Goal: Task Accomplishment & Management: Manage account settings

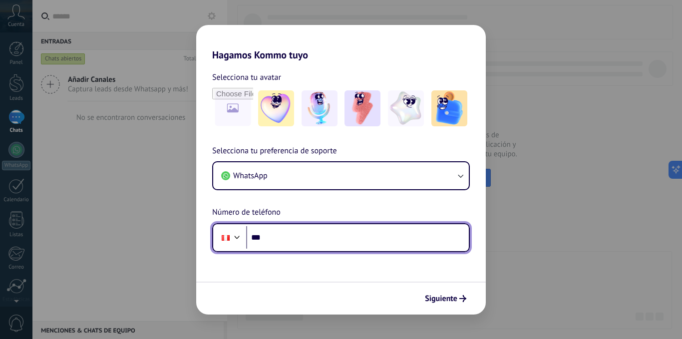
click at [307, 237] on input "***" at bounding box center [357, 237] width 223 height 23
type input "**********"
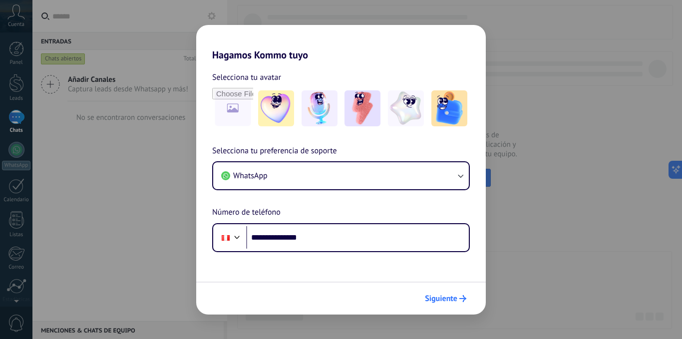
click at [441, 302] on span "Siguiente" at bounding box center [441, 298] width 32 height 7
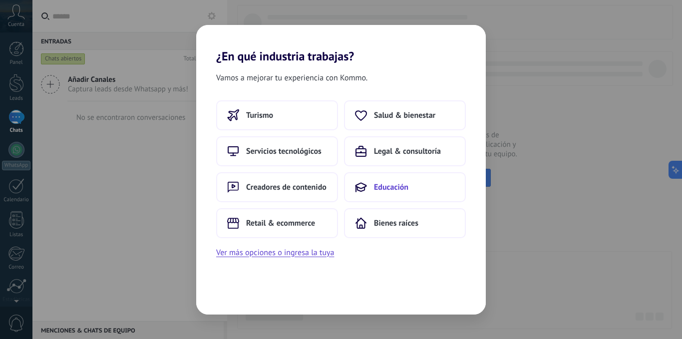
click at [402, 194] on button "Educación" at bounding box center [405, 187] width 122 height 30
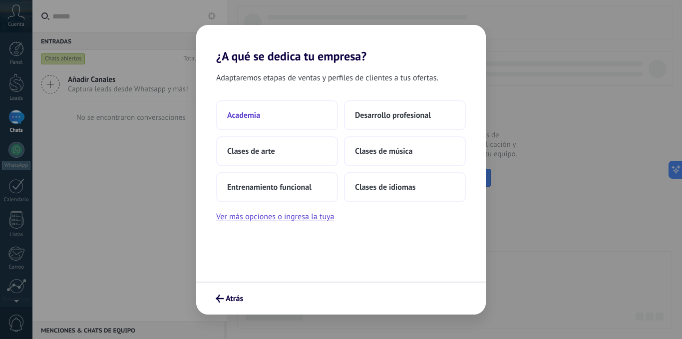
click at [269, 115] on button "Academia" at bounding box center [277, 115] width 122 height 30
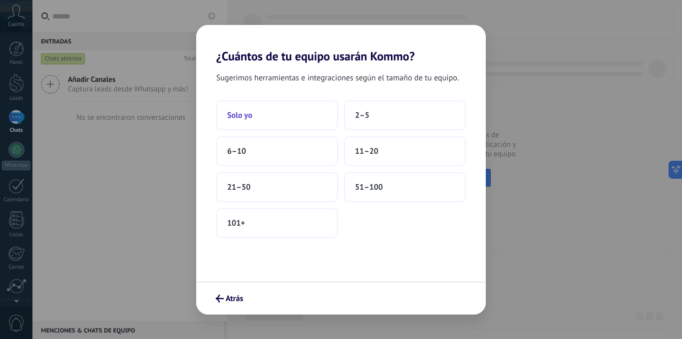
click at [289, 117] on button "Solo yo" at bounding box center [277, 115] width 122 height 30
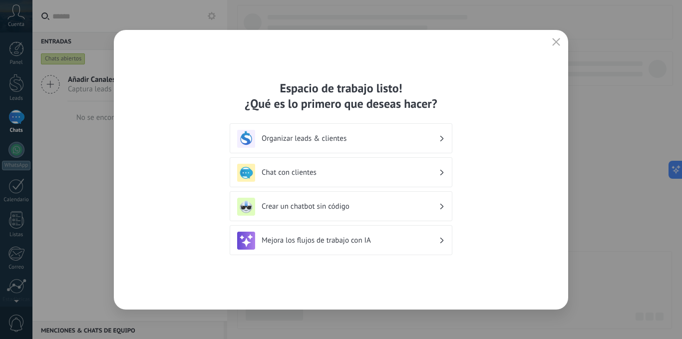
click at [310, 169] on h3 "Chat con clientes" at bounding box center [350, 172] width 177 height 9
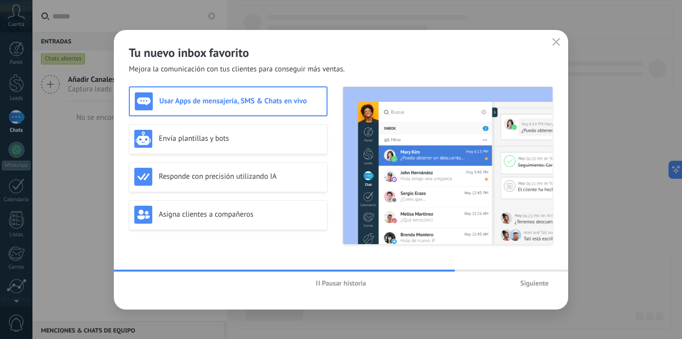
click at [320, 279] on button "Pausar historia" at bounding box center [341, 283] width 59 height 15
click at [320, 283] on icon "button" at bounding box center [319, 283] width 4 height 5
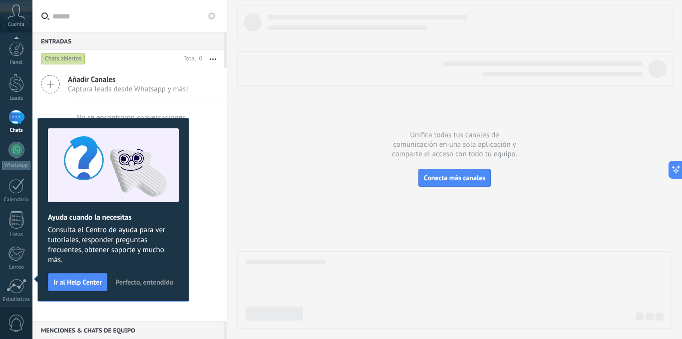
scroll to position [76, 0]
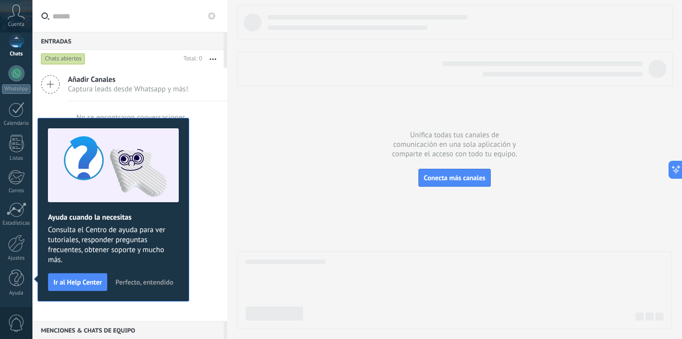
click at [144, 282] on span "Perfecto, entendido" at bounding box center [144, 282] width 58 height 7
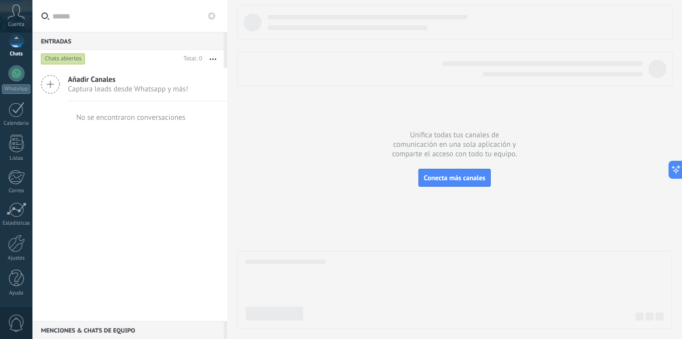
click at [23, 13] on icon at bounding box center [15, 11] width 17 height 15
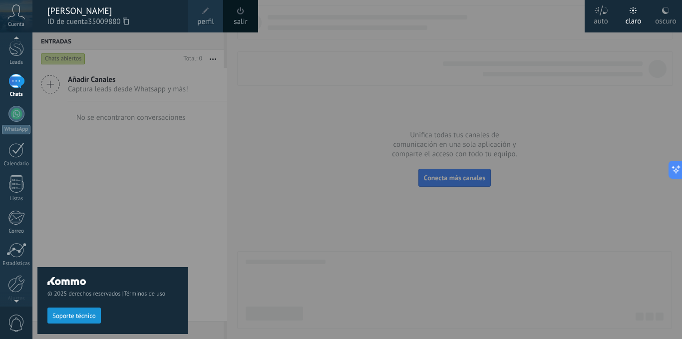
click at [26, 45] on div at bounding box center [16, 39] width 32 height 15
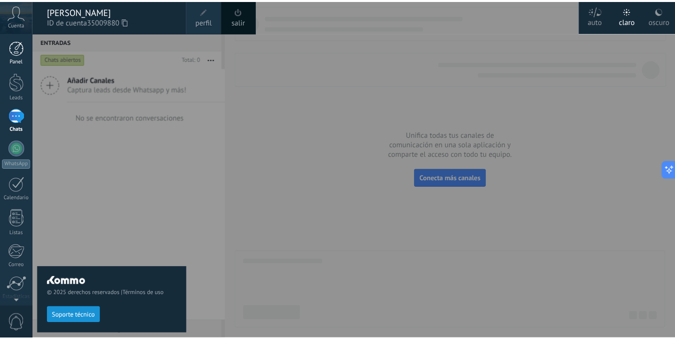
scroll to position [0, 0]
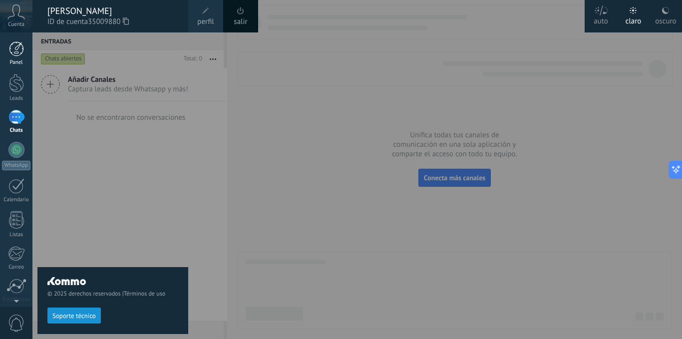
click at [17, 54] on div at bounding box center [16, 48] width 15 height 15
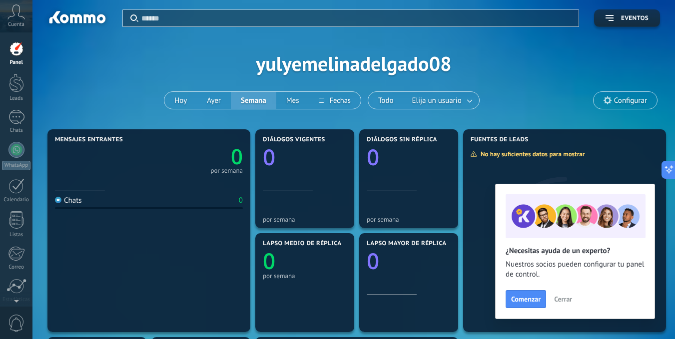
click at [555, 303] on span "Cerrar" at bounding box center [563, 299] width 18 height 7
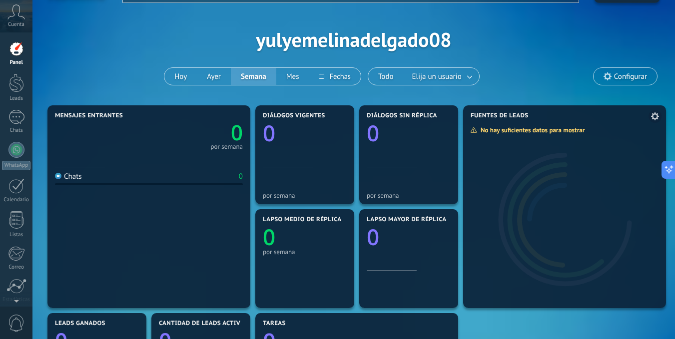
scroll to position [17, 0]
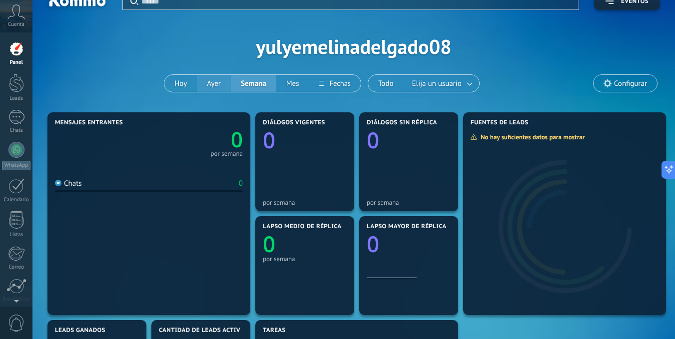
click at [214, 82] on button "Ayer" at bounding box center [214, 83] width 34 height 17
click at [187, 85] on button "Hoy" at bounding box center [180, 83] width 32 height 17
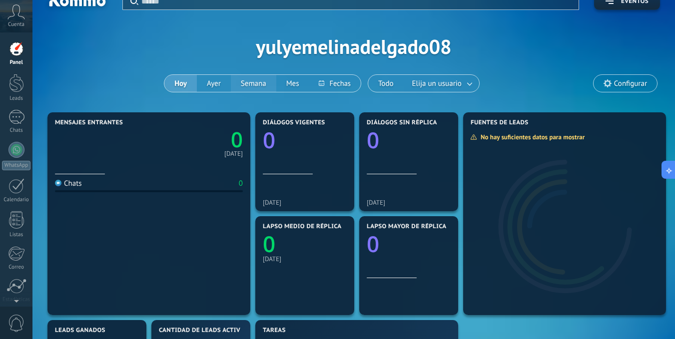
click at [247, 87] on button "Semana" at bounding box center [253, 83] width 45 height 17
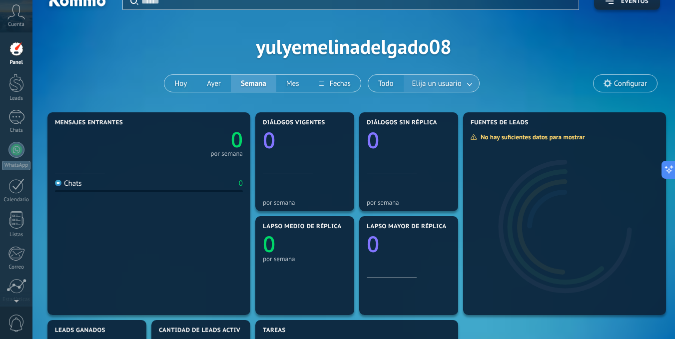
click at [476, 82] on link at bounding box center [470, 83] width 18 height 16
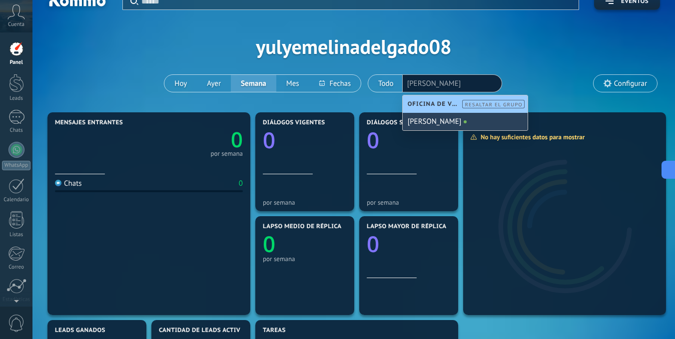
click at [447, 118] on div "[PERSON_NAME]" at bounding box center [465, 121] width 125 height 17
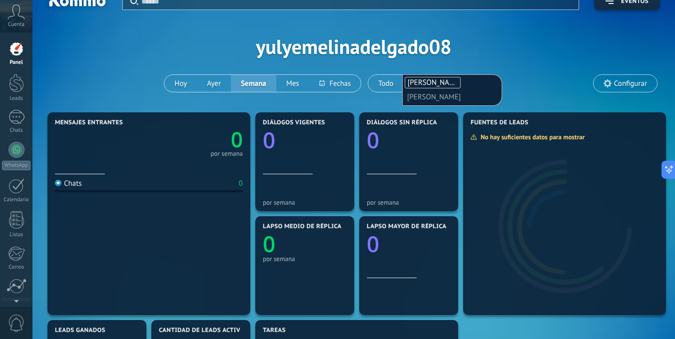
click at [541, 84] on div "Aplicar Eventos yulyemelinadelgado08 [DATE] [DATE] Semana Mes Todo Elija un usu…" at bounding box center [353, 46] width 613 height 127
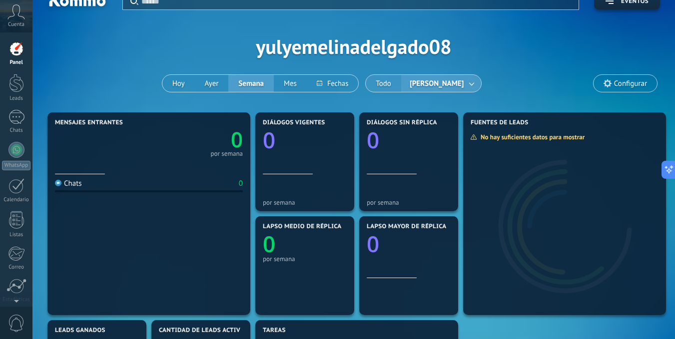
click at [385, 78] on button "Todo" at bounding box center [383, 83] width 35 height 17
click at [8, 92] on link "Leads" at bounding box center [16, 88] width 32 height 28
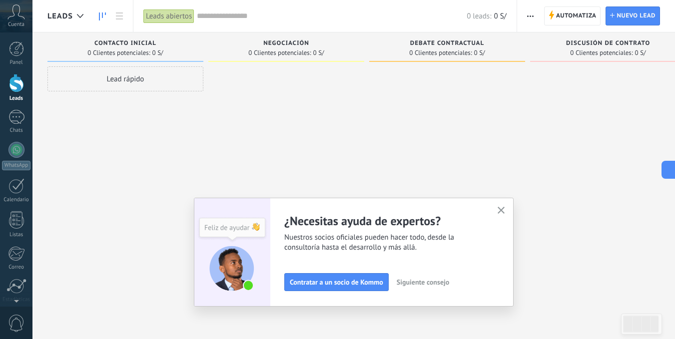
click at [505, 209] on icon "button" at bounding box center [501, 210] width 7 height 7
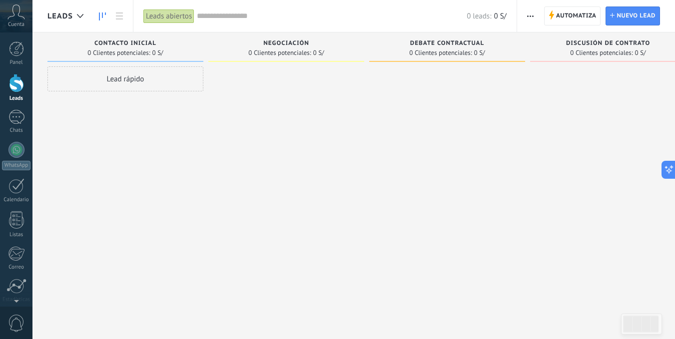
click at [147, 82] on div "Lead rápido" at bounding box center [125, 78] width 156 height 25
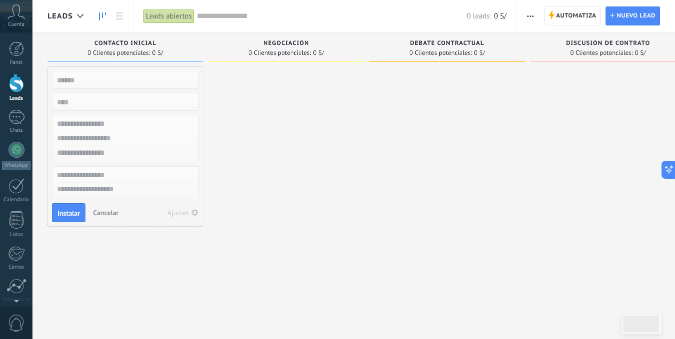
click at [270, 125] on div at bounding box center [286, 170] width 156 height 209
click at [101, 215] on span "Cancelar" at bounding box center [105, 212] width 25 height 9
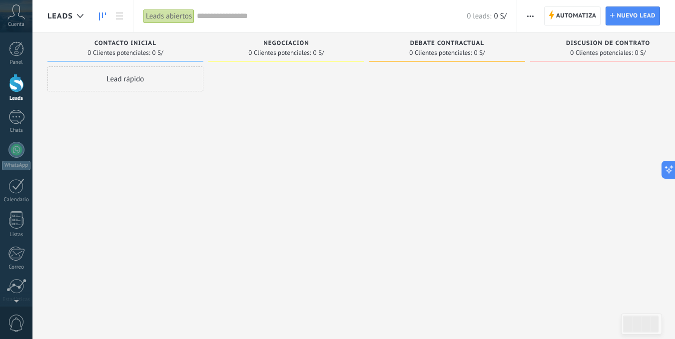
click at [277, 68] on div at bounding box center [286, 170] width 156 height 209
click at [259, 74] on div at bounding box center [286, 170] width 156 height 209
click at [294, 80] on div at bounding box center [286, 170] width 156 height 209
click at [283, 48] on div "Negociación" at bounding box center [286, 44] width 146 height 8
click at [247, 91] on div at bounding box center [286, 170] width 156 height 209
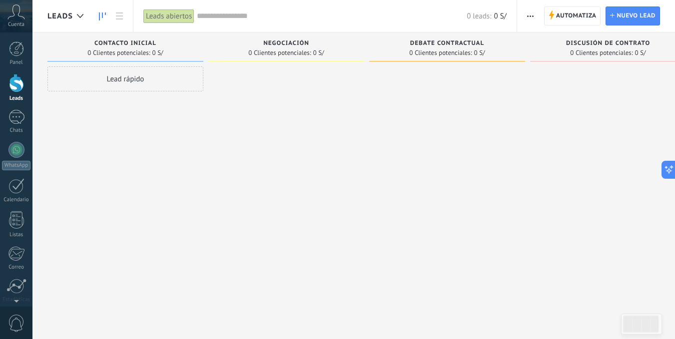
click at [161, 110] on div "Lead rápido" at bounding box center [125, 170] width 156 height 209
click at [131, 79] on div "Lead rápido" at bounding box center [125, 78] width 156 height 25
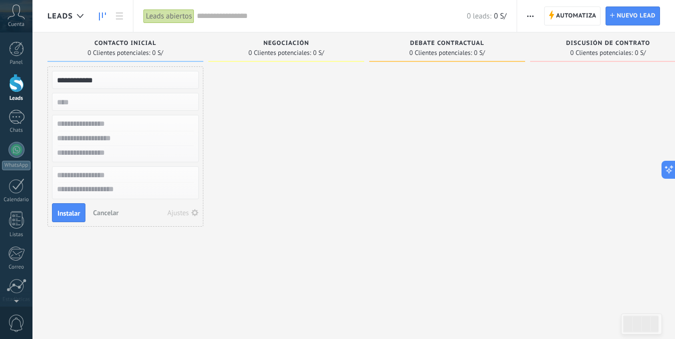
type input "**********"
click at [78, 101] on input "numeric" at bounding box center [124, 102] width 146 height 14
click at [112, 137] on input "text" at bounding box center [124, 138] width 146 height 14
click at [83, 128] on input "text" at bounding box center [124, 124] width 146 height 14
click at [165, 122] on input "text" at bounding box center [124, 124] width 146 height 14
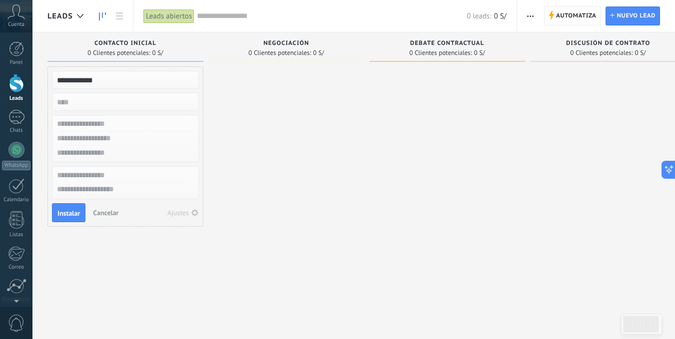
click at [89, 129] on input "text" at bounding box center [124, 124] width 146 height 14
click at [95, 142] on input "text" at bounding box center [124, 138] width 146 height 14
click at [91, 170] on input "text" at bounding box center [124, 175] width 146 height 14
click at [91, 194] on textarea at bounding box center [125, 190] width 146 height 14
click at [116, 211] on span "Cancelar" at bounding box center [105, 212] width 25 height 9
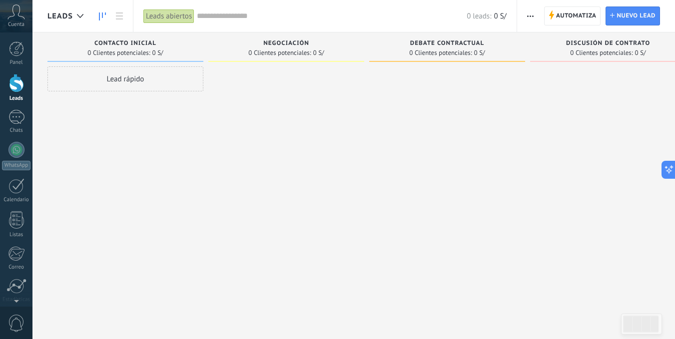
click at [313, 89] on div at bounding box center [286, 170] width 156 height 209
click at [120, 21] on link at bounding box center [119, 15] width 17 height 19
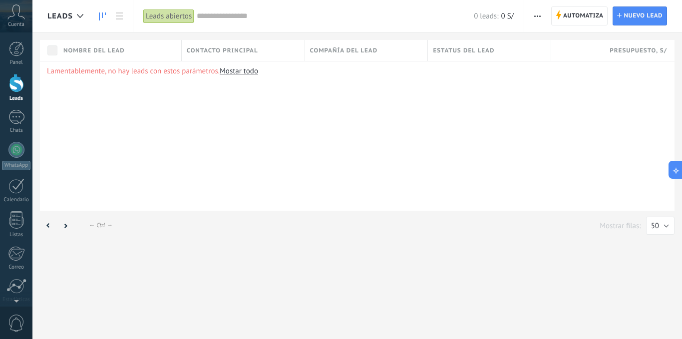
click at [97, 16] on link at bounding box center [102, 15] width 17 height 19
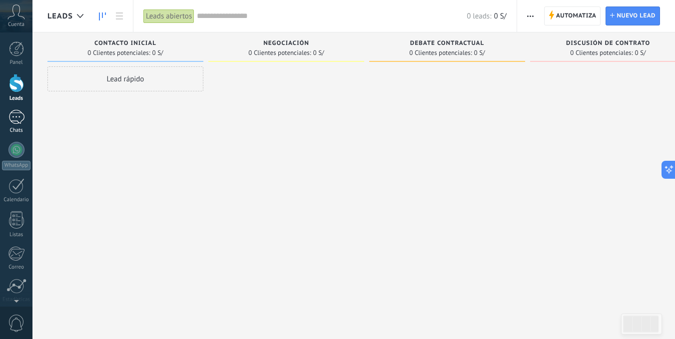
click at [14, 120] on div at bounding box center [16, 117] width 16 height 14
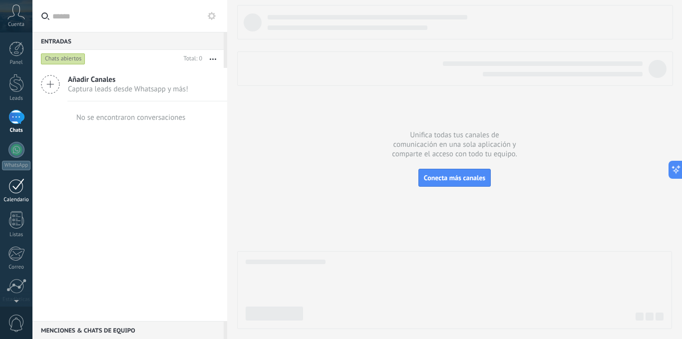
click at [13, 187] on div at bounding box center [16, 185] width 16 height 15
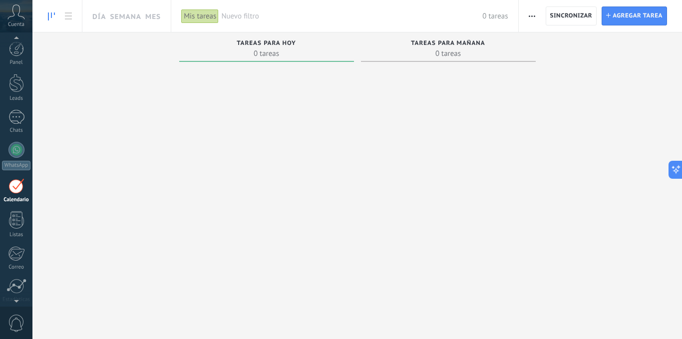
scroll to position [29, 0]
click at [18, 191] on div at bounding box center [16, 190] width 15 height 17
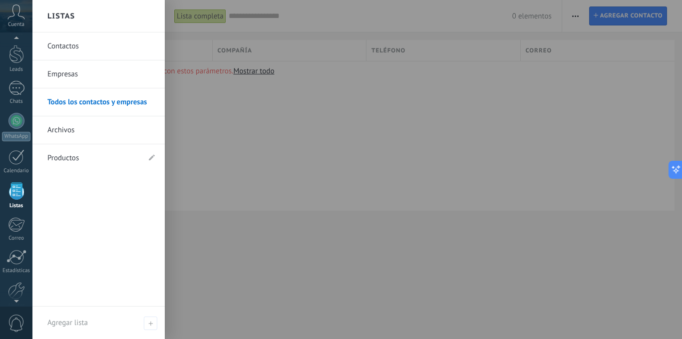
click at [57, 45] on link "Contactos" at bounding box center [100, 46] width 107 height 28
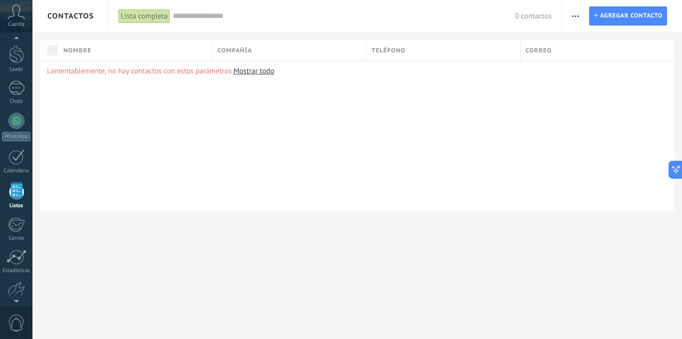
scroll to position [62, 0]
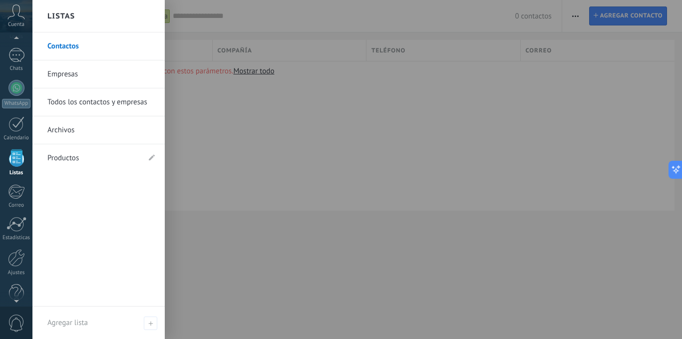
click at [68, 74] on link "Empresas" at bounding box center [100, 74] width 107 height 28
click at [87, 107] on link "Todos los contactos y empresas" at bounding box center [100, 102] width 107 height 28
click at [71, 133] on link "Archivos" at bounding box center [100, 130] width 107 height 28
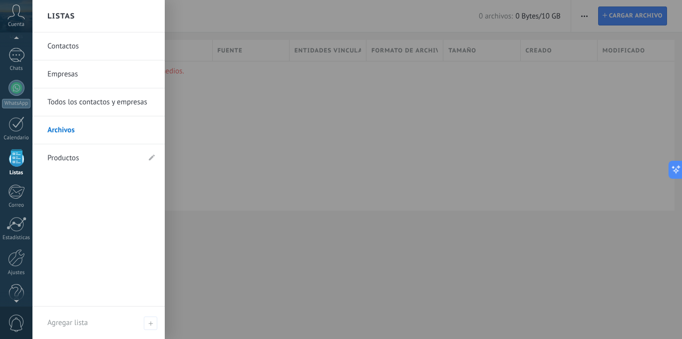
click at [66, 154] on link "Productos" at bounding box center [93, 158] width 92 height 28
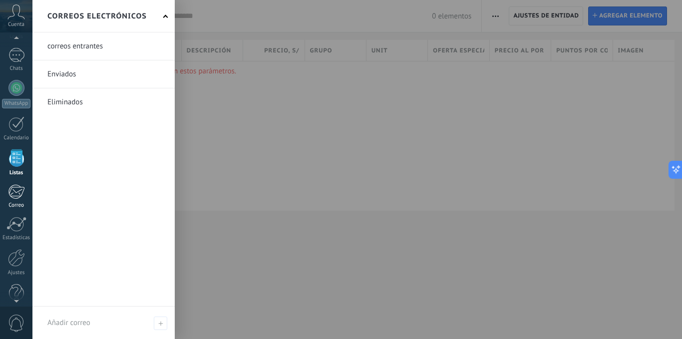
click at [16, 198] on div at bounding box center [16, 191] width 16 height 15
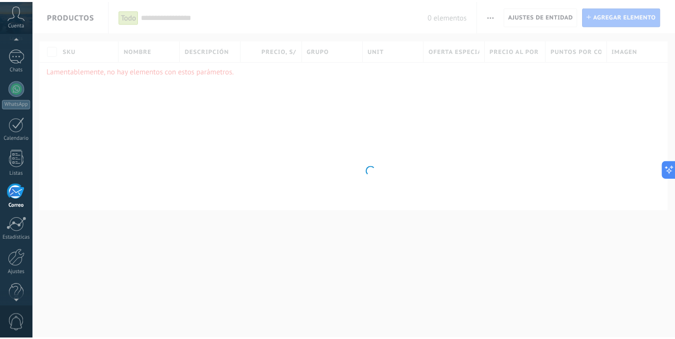
scroll to position [76, 0]
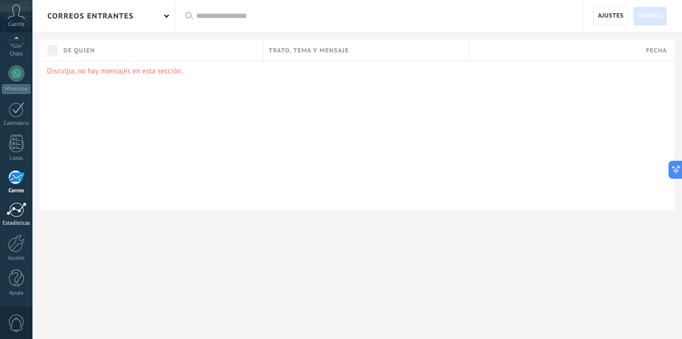
click at [9, 209] on div at bounding box center [16, 209] width 20 height 15
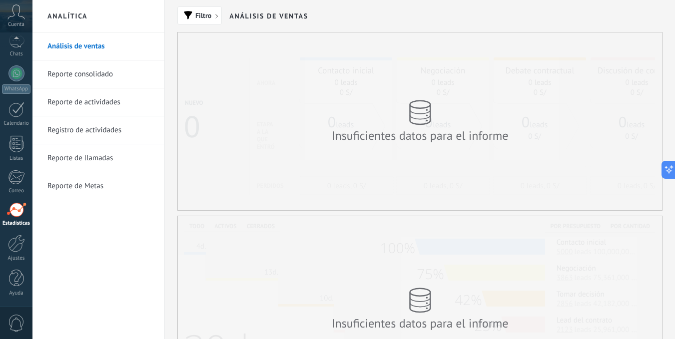
click at [65, 81] on link "Reporte consolidado" at bounding box center [100, 74] width 107 height 28
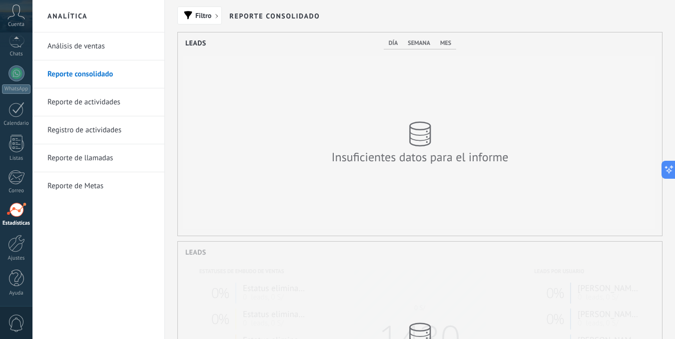
scroll to position [203, 484]
click at [68, 101] on link "Reporte de actividades" at bounding box center [100, 102] width 107 height 28
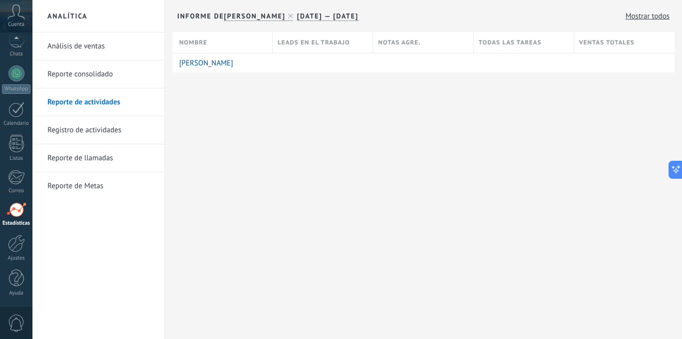
click at [78, 123] on link "Registro de actividades" at bounding box center [100, 130] width 107 height 28
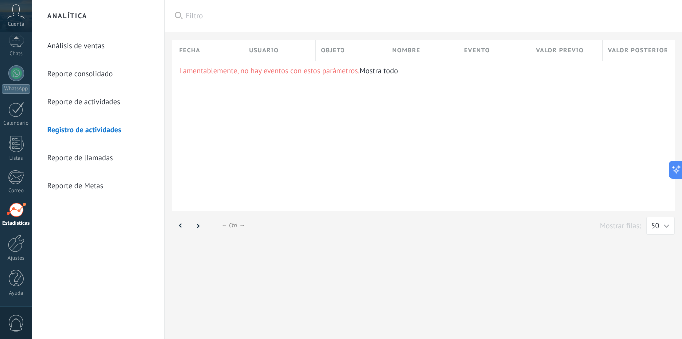
click at [59, 152] on link "Reporte de llamadas" at bounding box center [100, 158] width 107 height 28
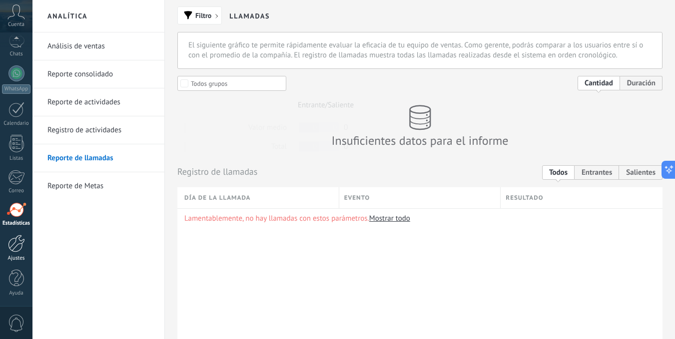
click at [14, 237] on div at bounding box center [16, 243] width 17 height 17
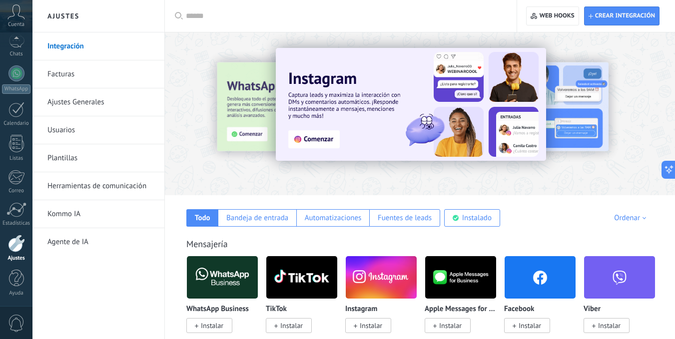
click at [107, 75] on link "Facturas" at bounding box center [100, 74] width 107 height 28
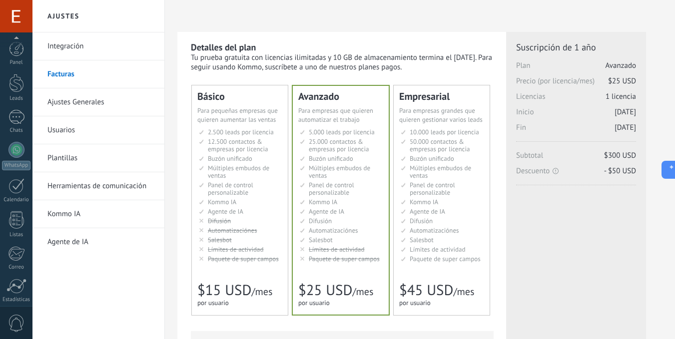
scroll to position [76, 0]
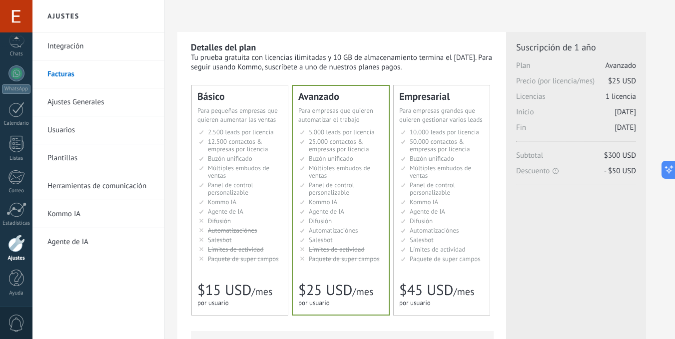
click at [88, 104] on link "Ajustes Generales" at bounding box center [100, 102] width 107 height 28
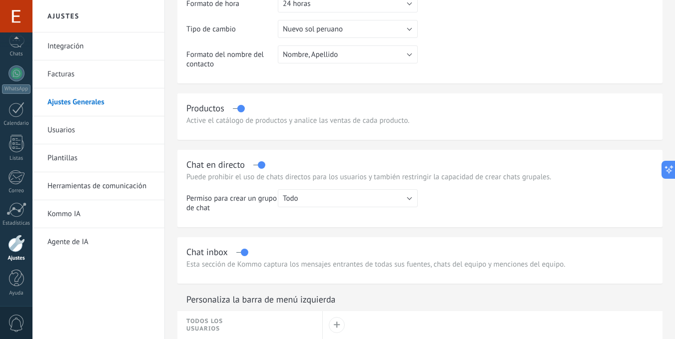
scroll to position [215, 0]
click at [83, 131] on link "Usuarios" at bounding box center [100, 130] width 107 height 28
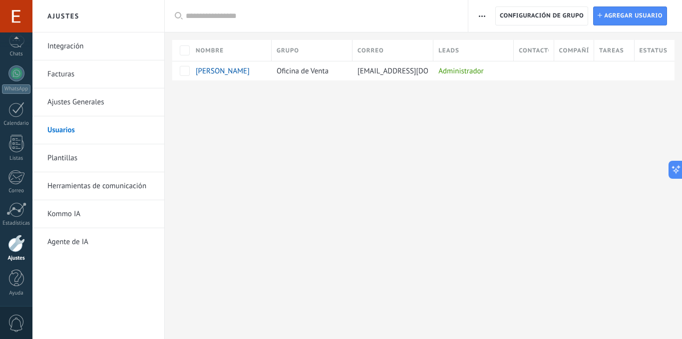
click at [91, 159] on link "Plantillas" at bounding box center [100, 158] width 107 height 28
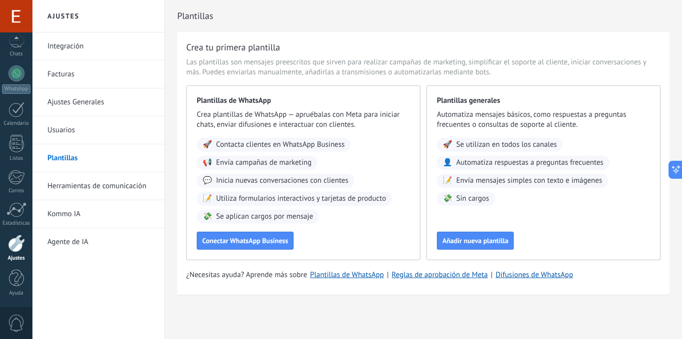
click at [101, 187] on link "Herramientas de comunicación" at bounding box center [100, 186] width 107 height 28
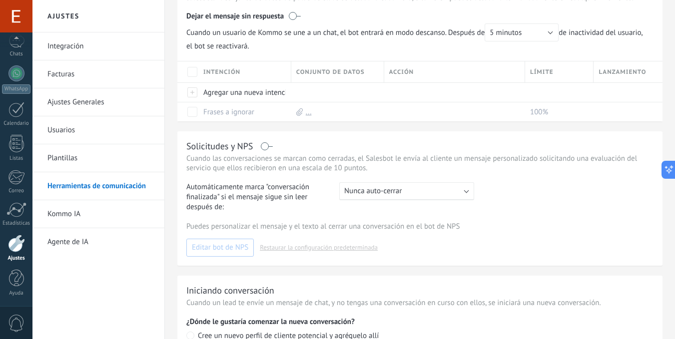
scroll to position [320, 0]
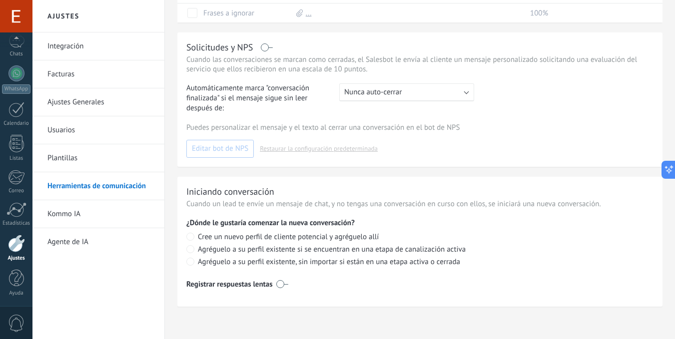
click at [75, 210] on link "Kommo IA" at bounding box center [100, 214] width 107 height 28
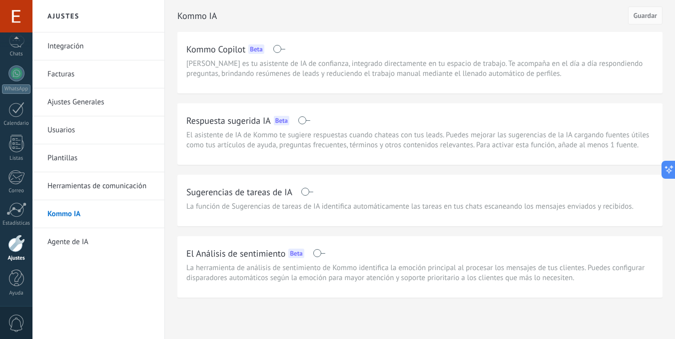
click at [18, 252] on div at bounding box center [16, 243] width 17 height 17
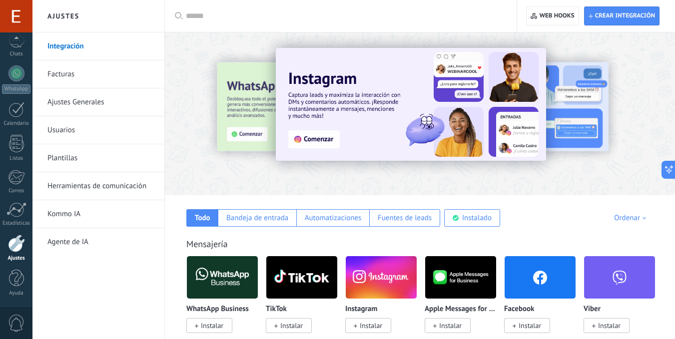
click at [74, 132] on link "Usuarios" at bounding box center [100, 130] width 107 height 28
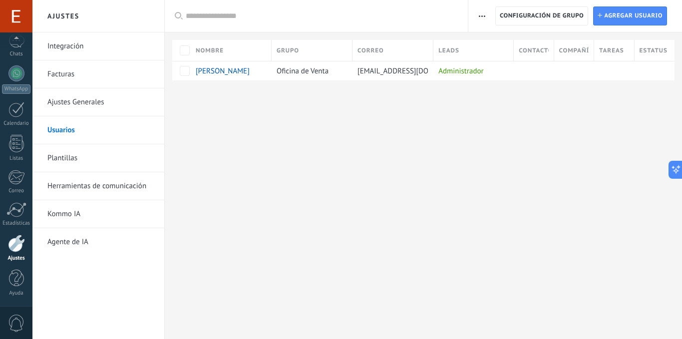
click at [55, 49] on link "Integración" at bounding box center [100, 46] width 107 height 28
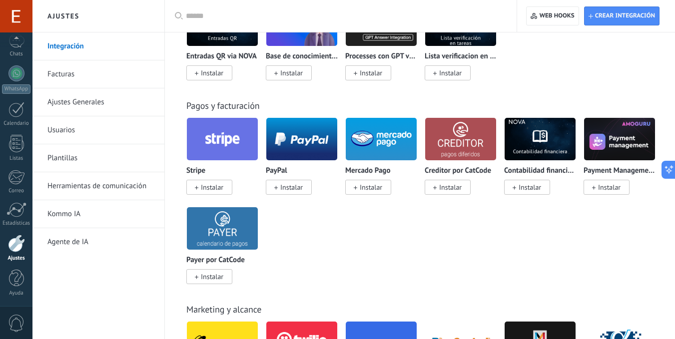
scroll to position [1655, 0]
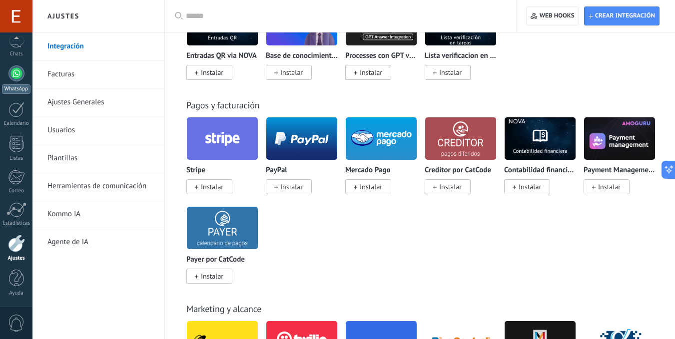
click at [7, 67] on link "WhatsApp" at bounding box center [16, 79] width 32 height 28
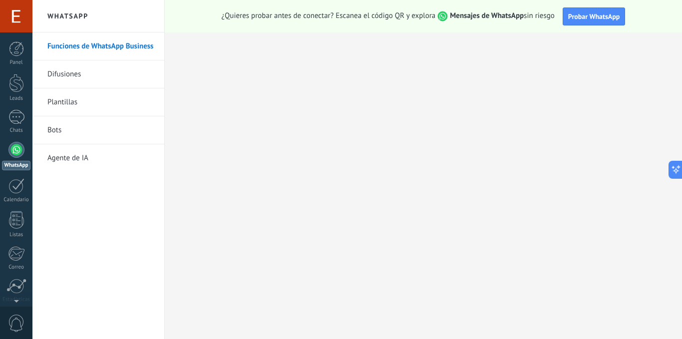
click at [93, 66] on link "Difusiones" at bounding box center [100, 74] width 107 height 28
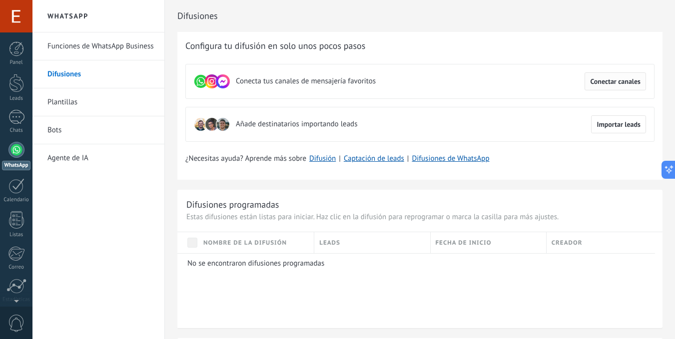
click at [607, 85] on span "Conectar canales" at bounding box center [615, 81] width 50 height 7
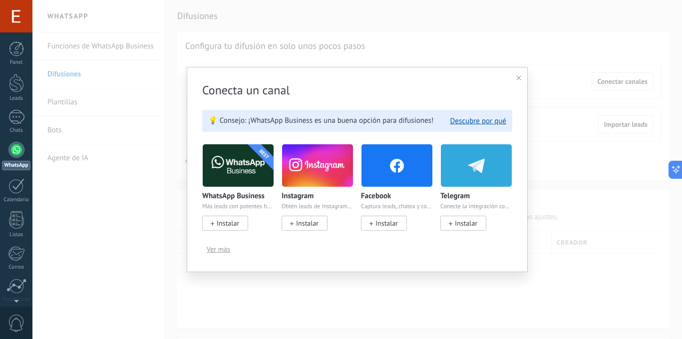
click at [517, 73] on div "Conecta un canal 💡 Consejo: ¡WhatsApp Business es una buena opción para difusio…" at bounding box center [357, 169] width 341 height 205
click at [519, 78] on icon at bounding box center [519, 77] width 5 height 5
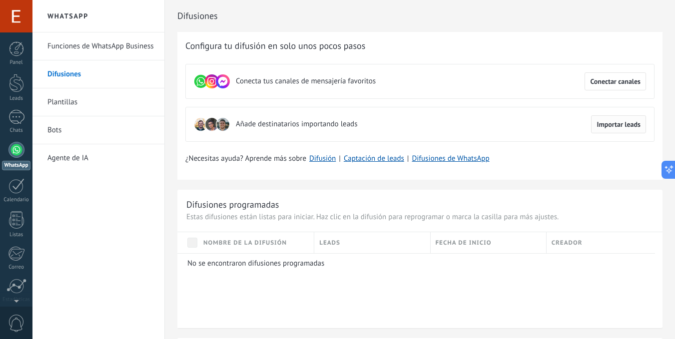
click at [611, 124] on span "Importar leads" at bounding box center [619, 124] width 44 height 7
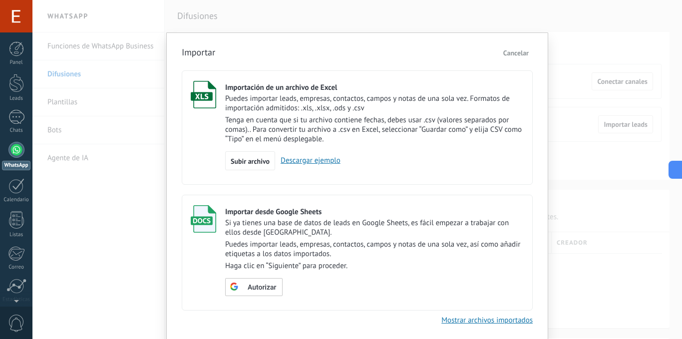
scroll to position [34, 0]
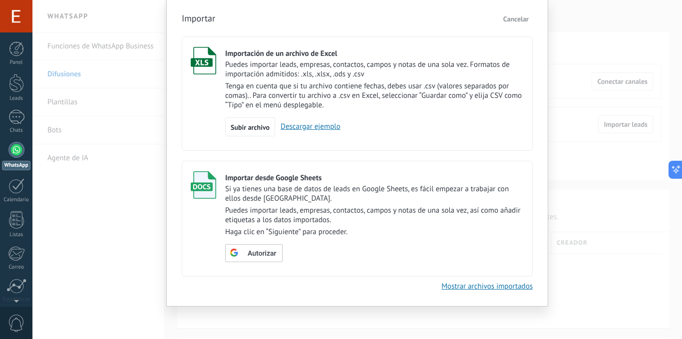
click at [517, 21] on span "Cancelar" at bounding box center [516, 18] width 25 height 9
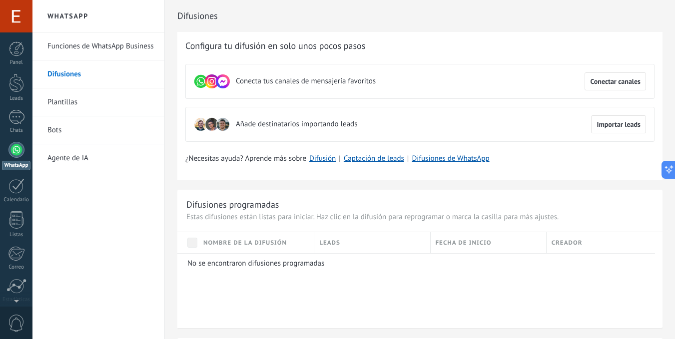
click at [83, 98] on link "Plantillas" at bounding box center [100, 102] width 107 height 28
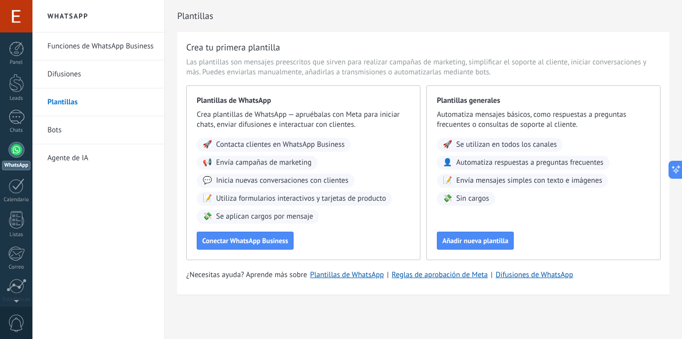
click at [66, 129] on link "Bots" at bounding box center [100, 130] width 107 height 28
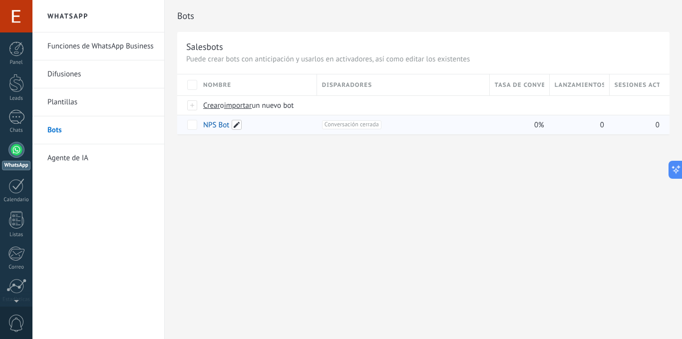
click at [236, 124] on span at bounding box center [237, 125] width 10 height 10
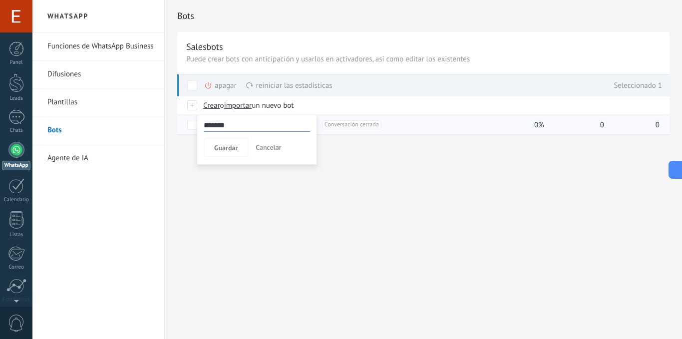
click at [263, 146] on span "Cancelar" at bounding box center [268, 147] width 25 height 9
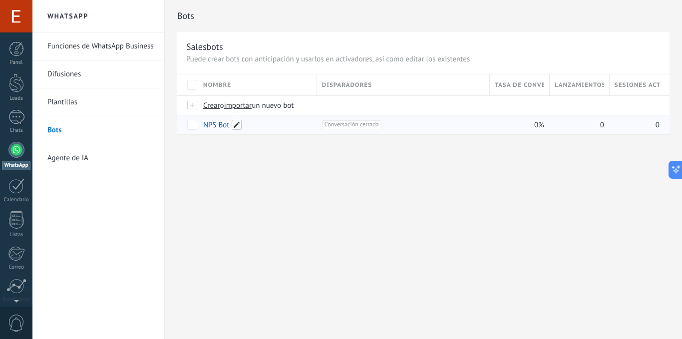
click at [239, 128] on span at bounding box center [237, 125] width 10 height 10
click at [374, 240] on div "Bots Salesbots Puede crear bots con anticipación y usarlos en activadores, así …" at bounding box center [424, 169] width 518 height 339
click at [72, 164] on link "Agente de IA" at bounding box center [100, 158] width 107 height 28
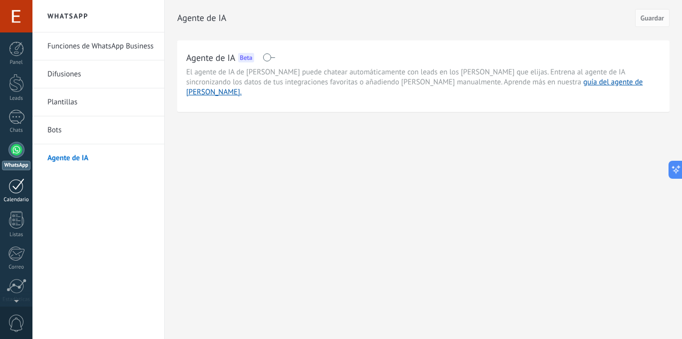
click at [28, 190] on link "Calendario" at bounding box center [16, 190] width 32 height 25
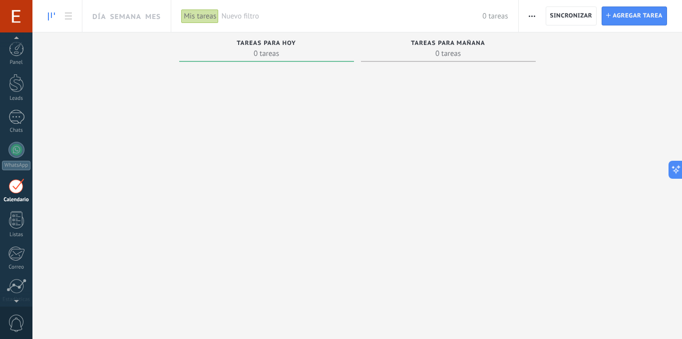
scroll to position [29, 0]
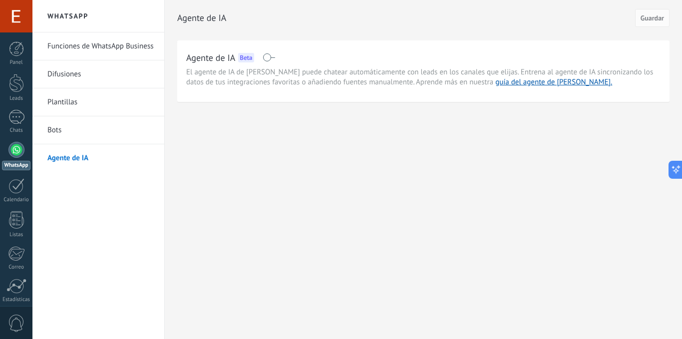
click at [75, 75] on link "Difusiones" at bounding box center [100, 74] width 107 height 28
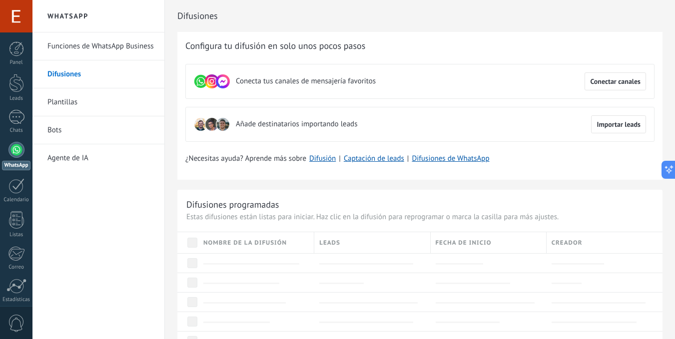
click at [94, 94] on link "Plantillas" at bounding box center [100, 102] width 107 height 28
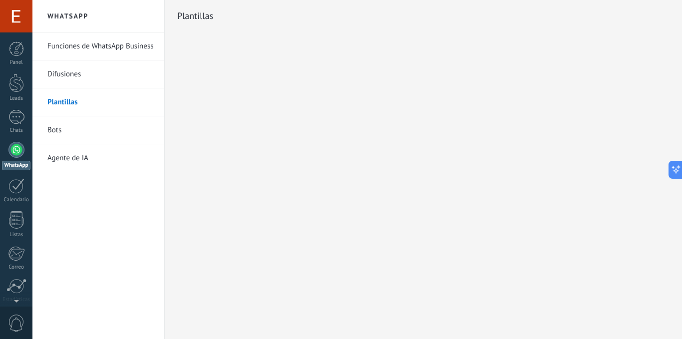
click at [78, 128] on link "Bots" at bounding box center [100, 130] width 107 height 28
click at [77, 135] on link "Bots" at bounding box center [100, 130] width 107 height 28
click at [74, 103] on link "Plantillas" at bounding box center [100, 102] width 107 height 28
click at [16, 252] on div at bounding box center [16, 243] width 17 height 17
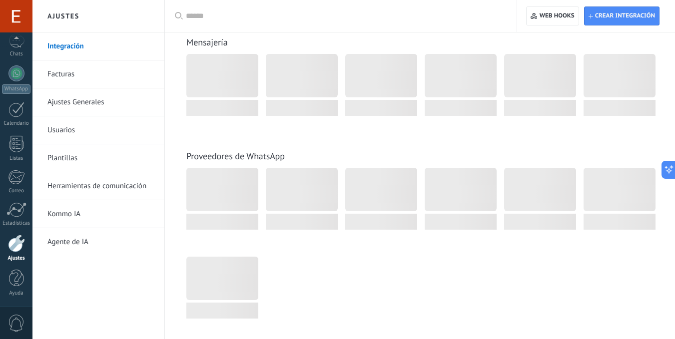
scroll to position [200, 0]
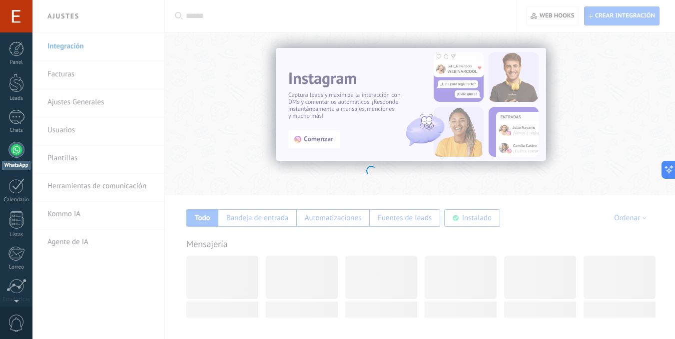
click at [18, 7] on div at bounding box center [16, 16] width 32 height 32
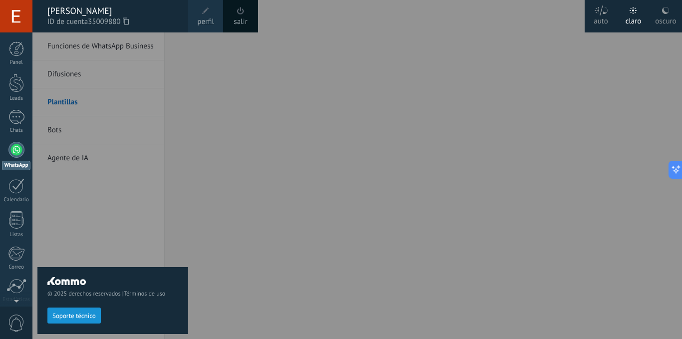
click at [229, 15] on div "salir" at bounding box center [240, 16] width 35 height 32
